Goal: Complete application form

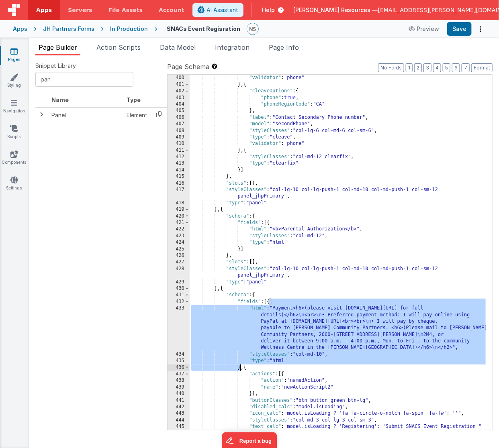
drag, startPoint x: 270, startPoint y: 301, endPoint x: 239, endPoint y: 369, distance: 74.7
click at [239, 369] on div ""type" : "cleave" , "validator" : "phone" } , { "cleaveOptions" : { "phone" : t…" at bounding box center [338, 256] width 297 height 376
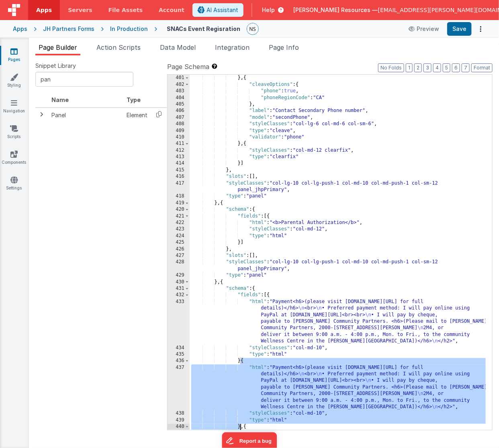
scroll to position [2708, 0]
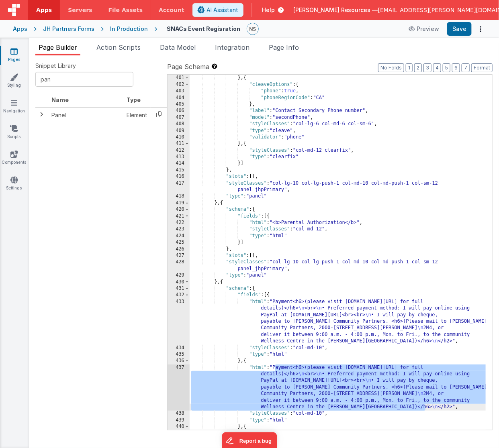
drag, startPoint x: 275, startPoint y: 367, endPoint x: 425, endPoint y: 409, distance: 155.2
click at [425, 409] on div ""validator" : "phone" } , { "cleaveOptions" : { "phone" : true , "phoneRegionCo…" at bounding box center [338, 252] width 297 height 369
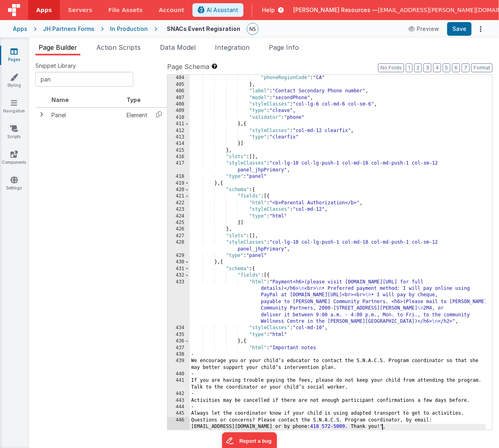
scroll to position [2728, 0]
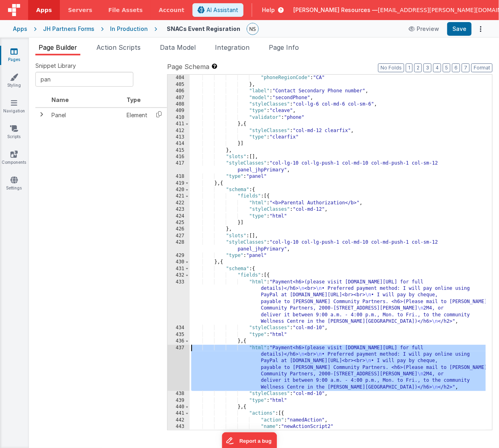
click at [180, 348] on div "437" at bounding box center [179, 368] width 22 height 46
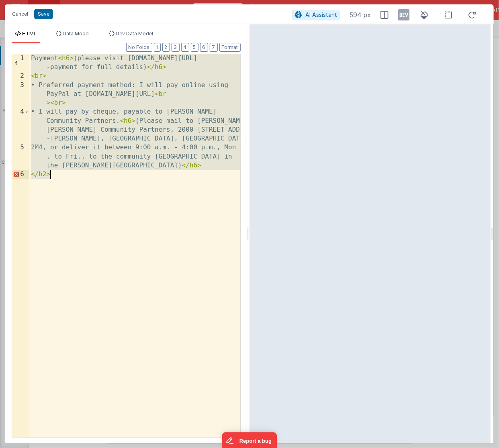
drag, startPoint x: 32, startPoint y: 58, endPoint x: 75, endPoint y: 178, distance: 126.8
click at [75, 178] on div "Payment < h6 > (please visit [DOMAIN_NAME][URL] -payment for full details) </ h…" at bounding box center [134, 259] width 211 height 411
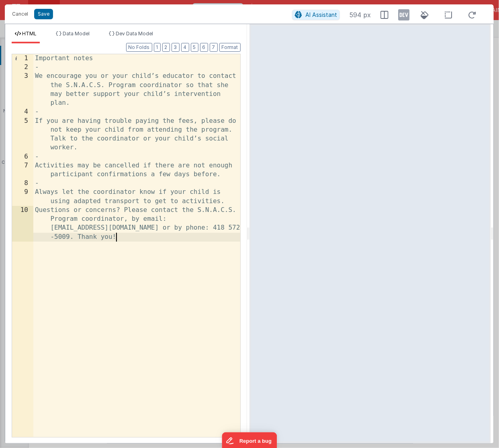
click at [39, 67] on div "Important notes - We encourage you or your child’s educator to contact the S.N.…" at bounding box center [136, 268] width 207 height 428
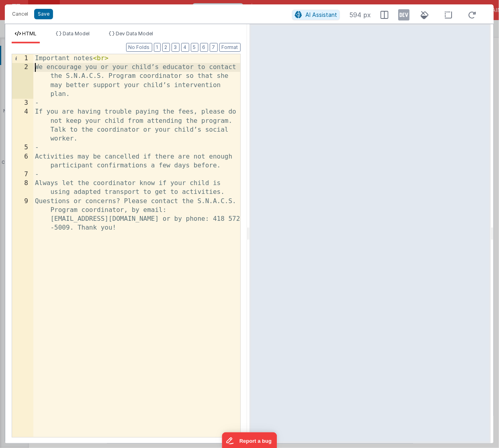
click at [35, 66] on div "Important notes < br > We encourage you or your child’s educator to contact the…" at bounding box center [136, 268] width 207 height 428
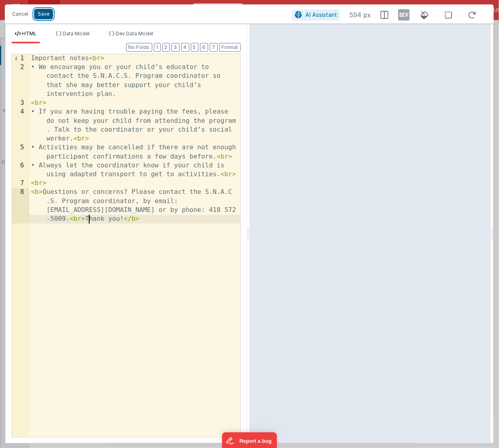
click at [45, 13] on button "Save" at bounding box center [43, 14] width 19 height 10
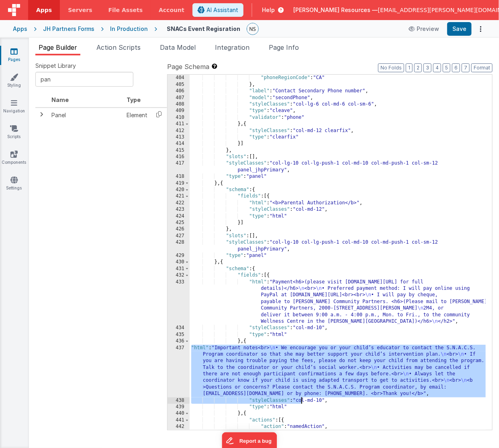
drag, startPoint x: 192, startPoint y: 347, endPoint x: 300, endPoint y: 399, distance: 120.0
click at [300, 399] on div ""phone" : true , "phoneRegionCode" : "CA" } , "label" : "Contact Secondary Phon…" at bounding box center [338, 252] width 297 height 369
